Goal: Information Seeking & Learning: Find specific fact

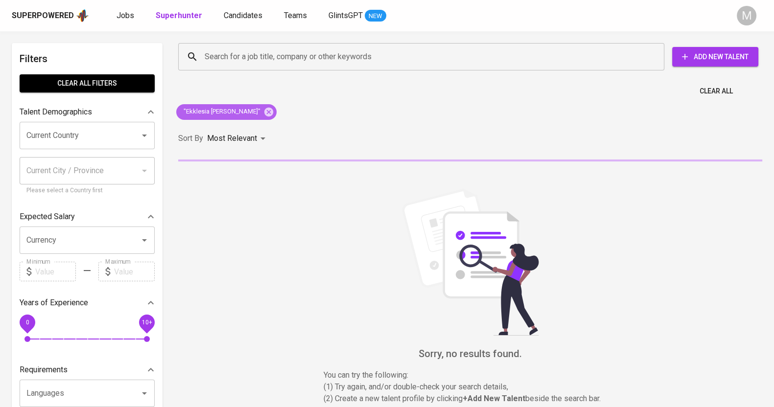
click at [263, 110] on icon at bounding box center [268, 112] width 11 height 11
click at [258, 130] on div "Most Relevant" at bounding box center [238, 139] width 62 height 18
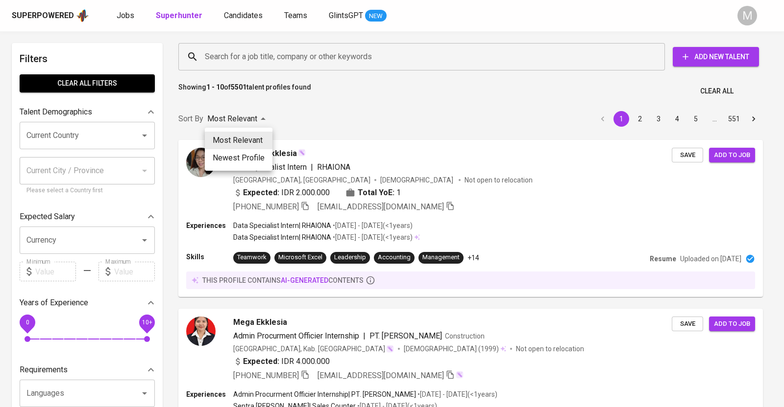
click at [255, 70] on div at bounding box center [392, 203] width 784 height 407
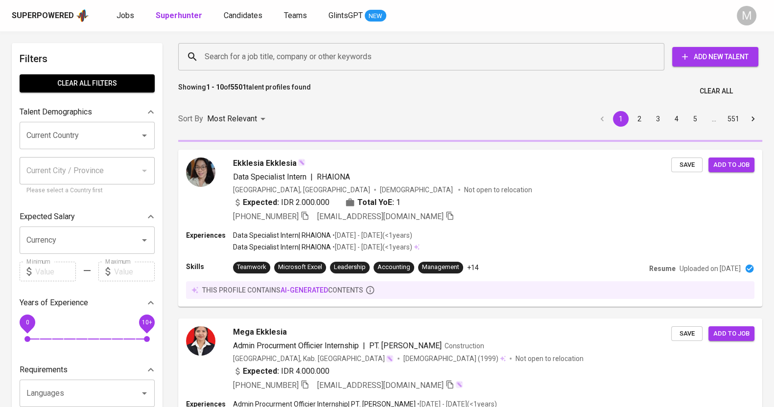
click at [269, 56] on div "Most Relevant Newest Profile" at bounding box center [387, 203] width 774 height 407
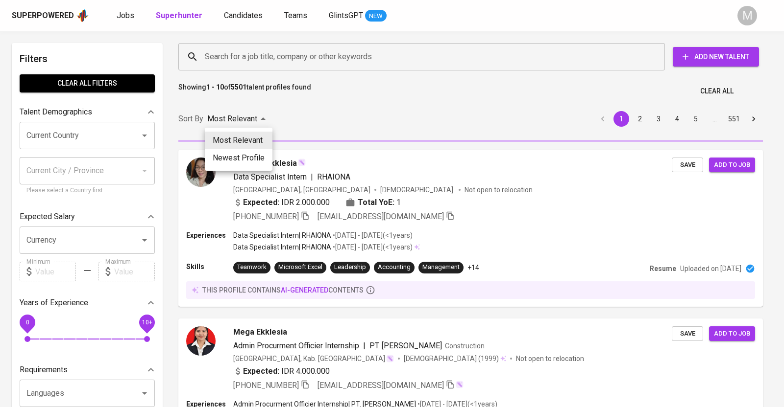
click at [405, 52] on div at bounding box center [392, 203] width 784 height 407
click at [397, 96] on div "Most Relevant Newest Profile" at bounding box center [392, 203] width 784 height 407
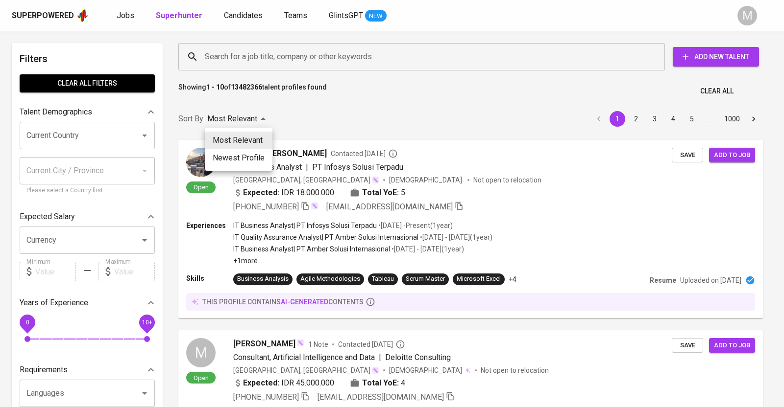
click at [277, 62] on div at bounding box center [392, 203] width 784 height 407
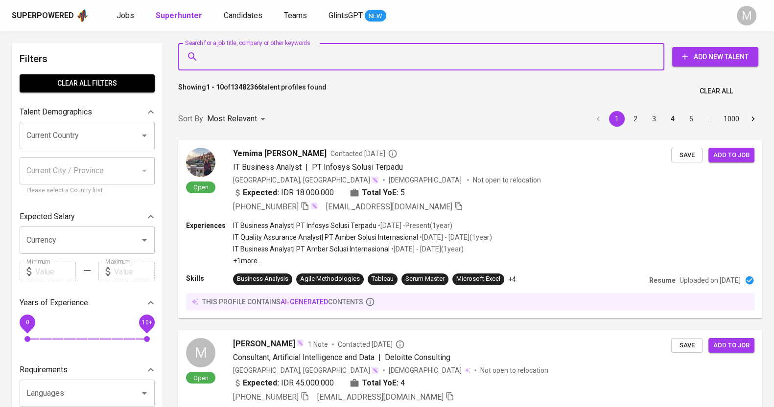
click at [308, 57] on input "Search for a job title, company or other keywords" at bounding box center [423, 57] width 443 height 19
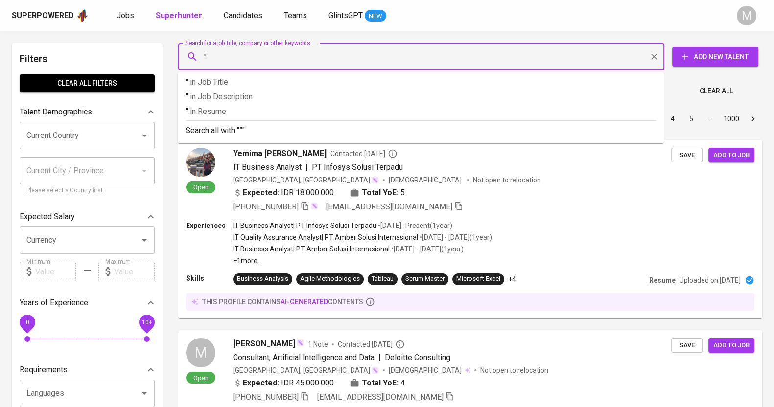
paste input "[EMAIL_ADDRESS][DOMAIN_NAME]"
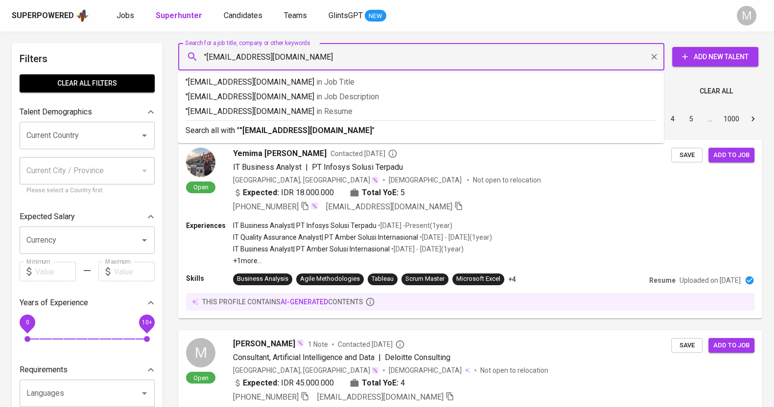
type input ""[EMAIL_ADDRESS][DOMAIN_NAME]""
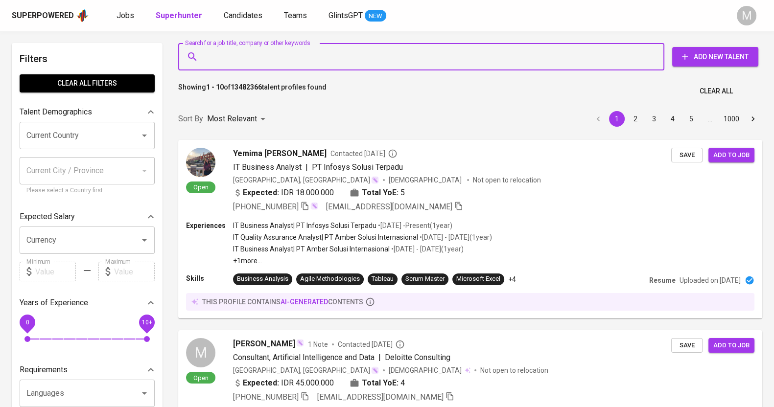
click at [238, 64] on input "Search for a job title, company or other keywords" at bounding box center [423, 57] width 443 height 19
paste input "[PERSON_NAME]"
type input ""[PERSON_NAME]""
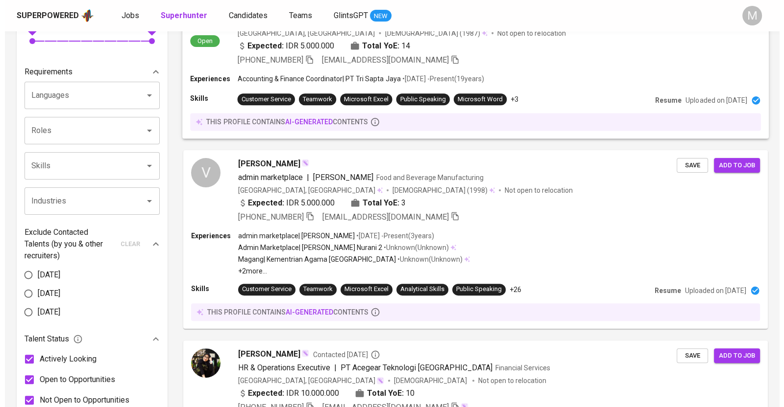
scroll to position [61, 0]
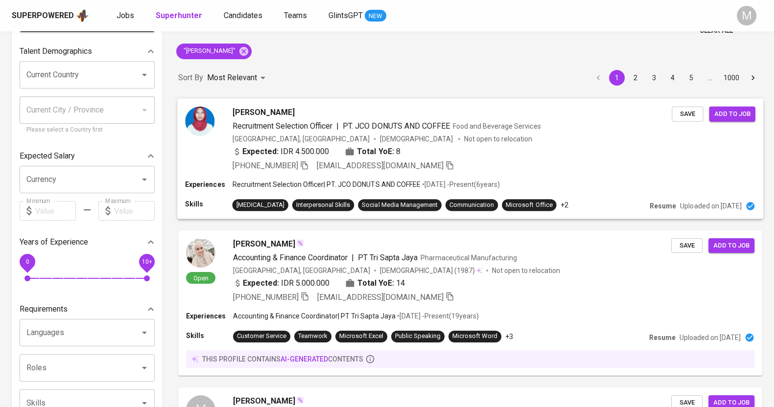
click at [273, 132] on div "[PERSON_NAME] Recruitment Selection Officer | PT. JCO DONUTS AND COFFEE Food an…" at bounding box center [453, 138] width 440 height 65
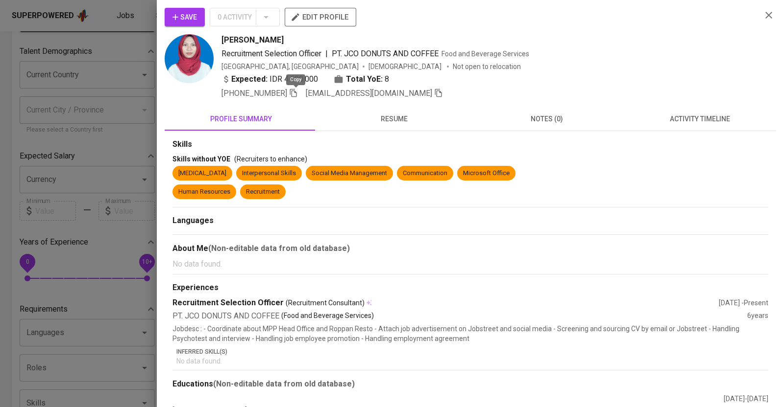
click at [297, 94] on icon "button" at bounding box center [293, 93] width 9 height 9
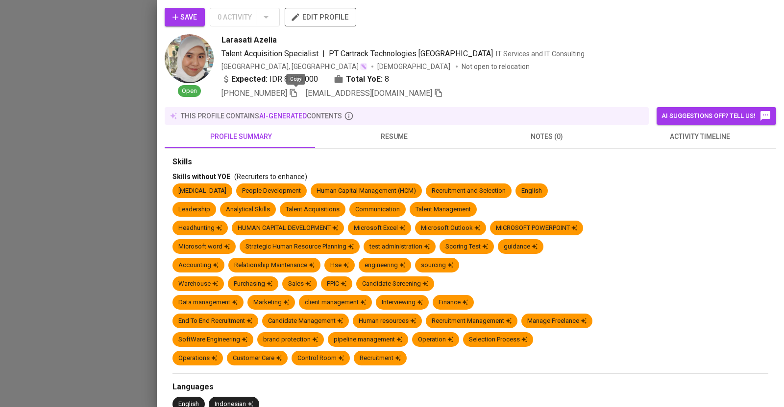
click at [297, 93] on icon "button" at bounding box center [293, 93] width 7 height 8
drag, startPoint x: 122, startPoint y: 64, endPoint x: 116, endPoint y: 53, distance: 12.8
click at [118, 57] on div at bounding box center [392, 203] width 784 height 407
